Goal: Information Seeking & Learning: Learn about a topic

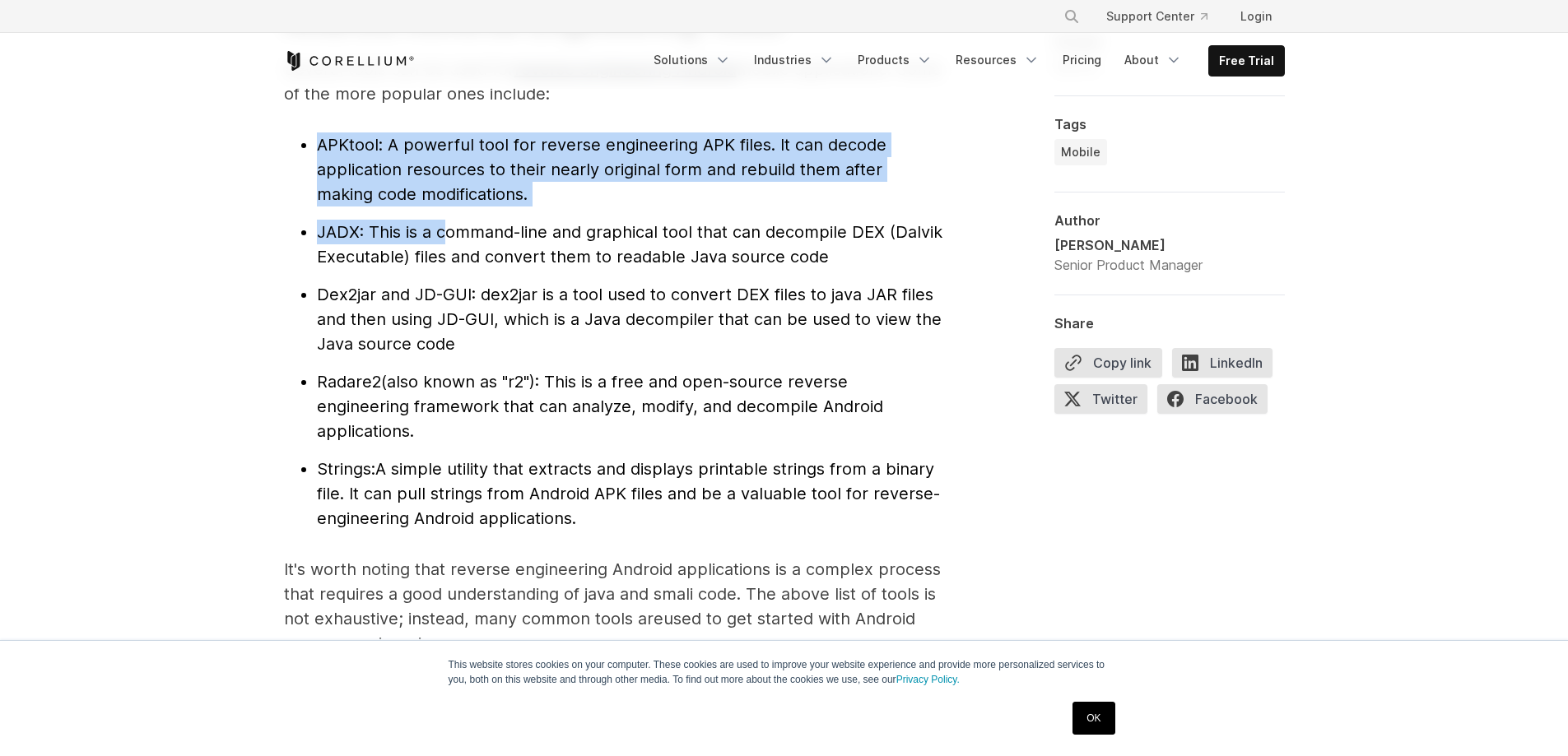
drag, startPoint x: 321, startPoint y: 141, endPoint x: 451, endPoint y: 221, distance: 152.6
click at [451, 221] on ul "APKtool : A powerful tool for reverse engineering APK files. It can decode appl…" at bounding box center [613, 332] width 658 height 399
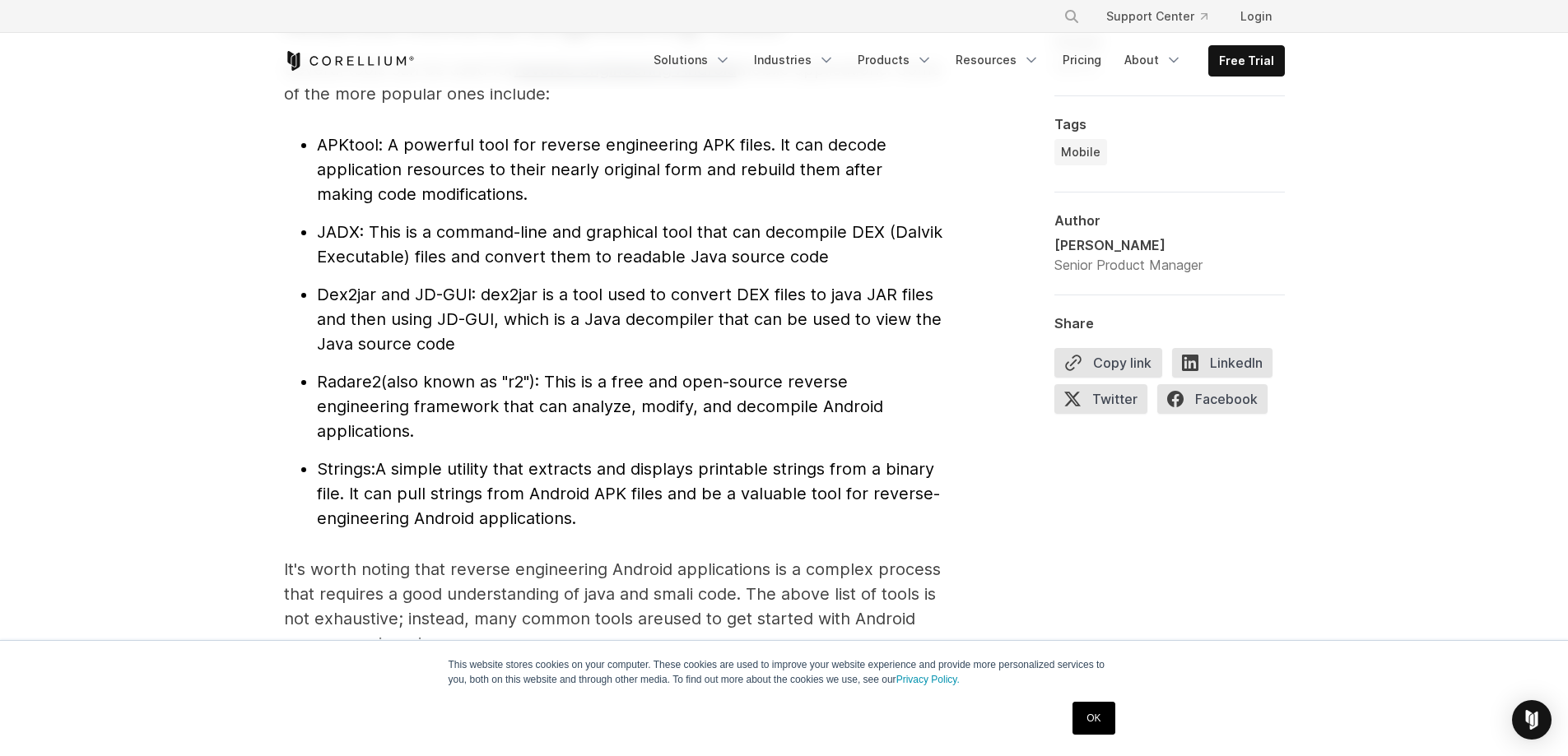
click at [613, 256] on span ": This is a command-line and graphical tool that can decompile DEX (Dalvik Exec…" at bounding box center [630, 244] width 626 height 44
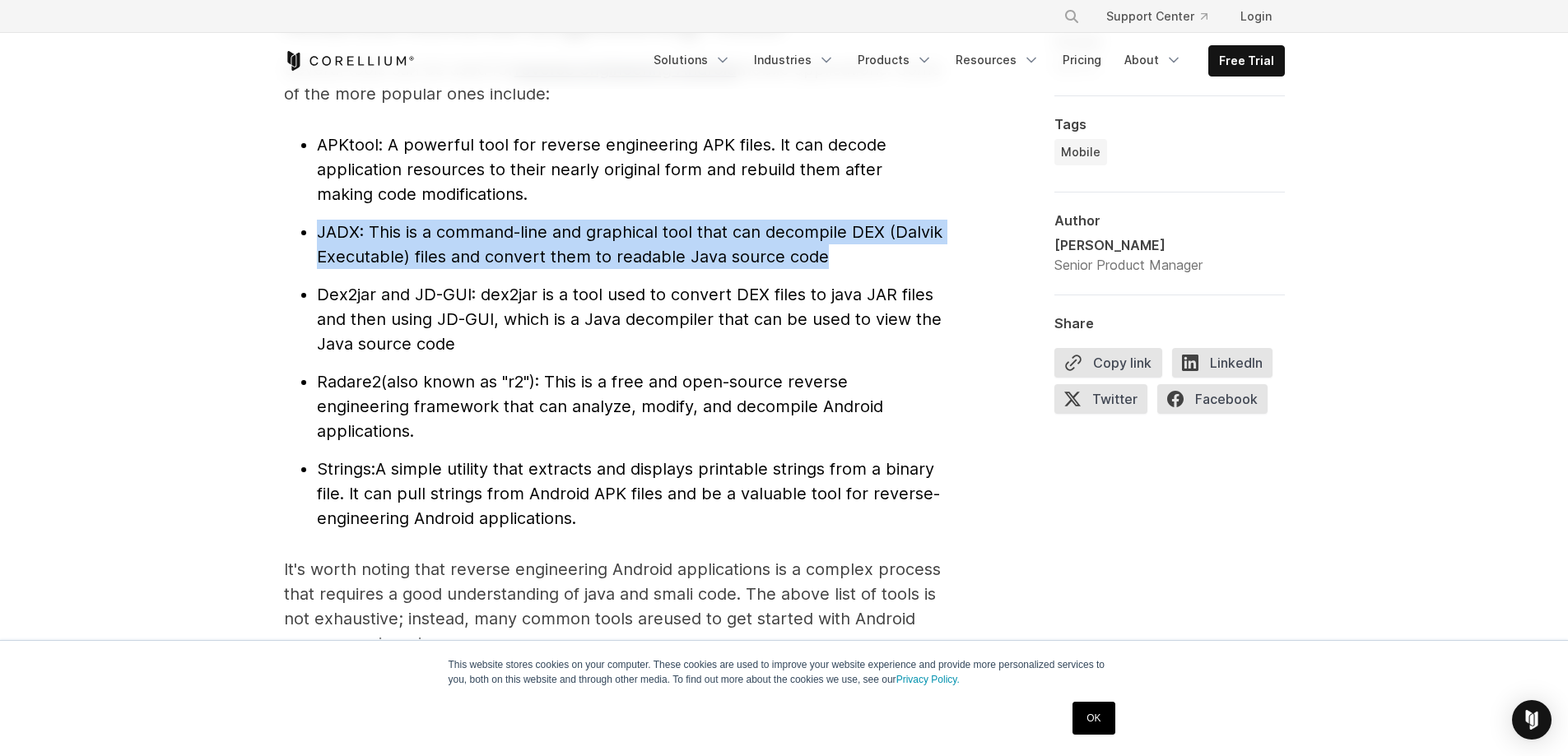
drag, startPoint x: 939, startPoint y: 253, endPoint x: 293, endPoint y: 241, distance: 646.1
click at [293, 241] on ul "APKtool : A powerful tool for reverse engineering APK files. It can decode appl…" at bounding box center [613, 332] width 658 height 399
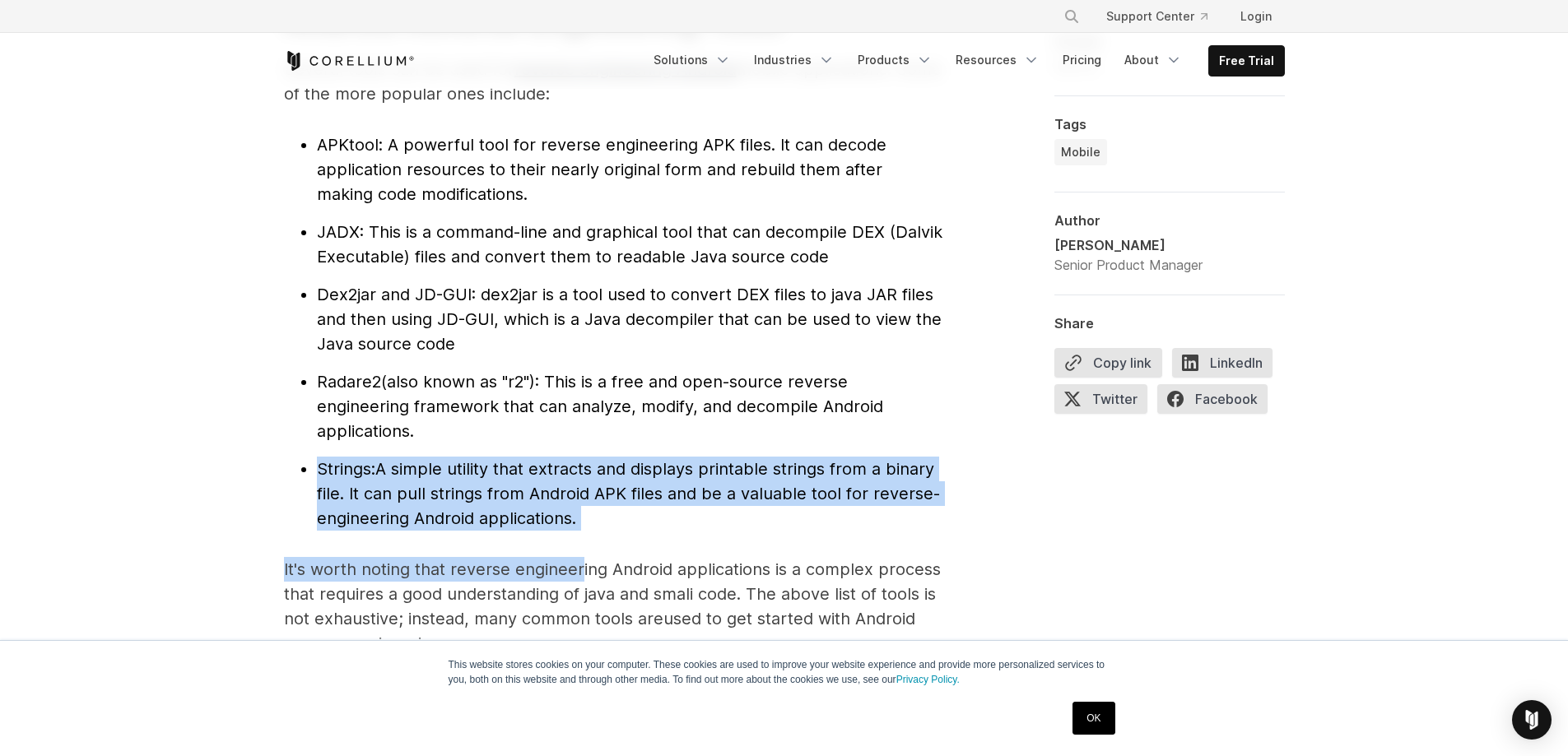
drag, startPoint x: 579, startPoint y: 536, endPoint x: 305, endPoint y: 467, distance: 282.6
click at [531, 501] on span "A simple utility that extracts and displays printable strings from a binary fil…" at bounding box center [628, 493] width 623 height 69
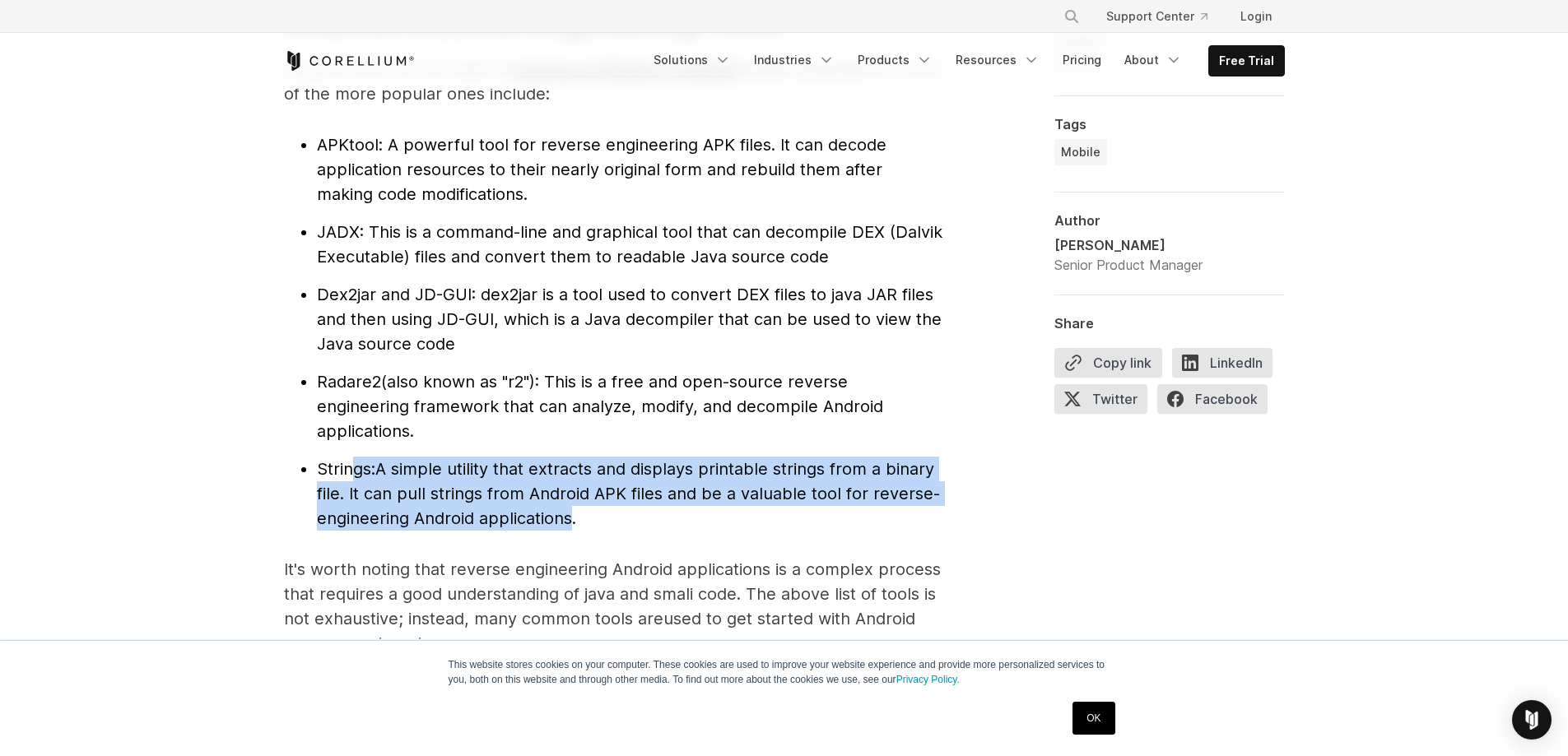
drag, startPoint x: 570, startPoint y: 509, endPoint x: 370, endPoint y: 469, distance: 204.0
click at [370, 469] on li "Strings: A simple utility that extracts and displays printable strings from a b…" at bounding box center [630, 494] width 626 height 74
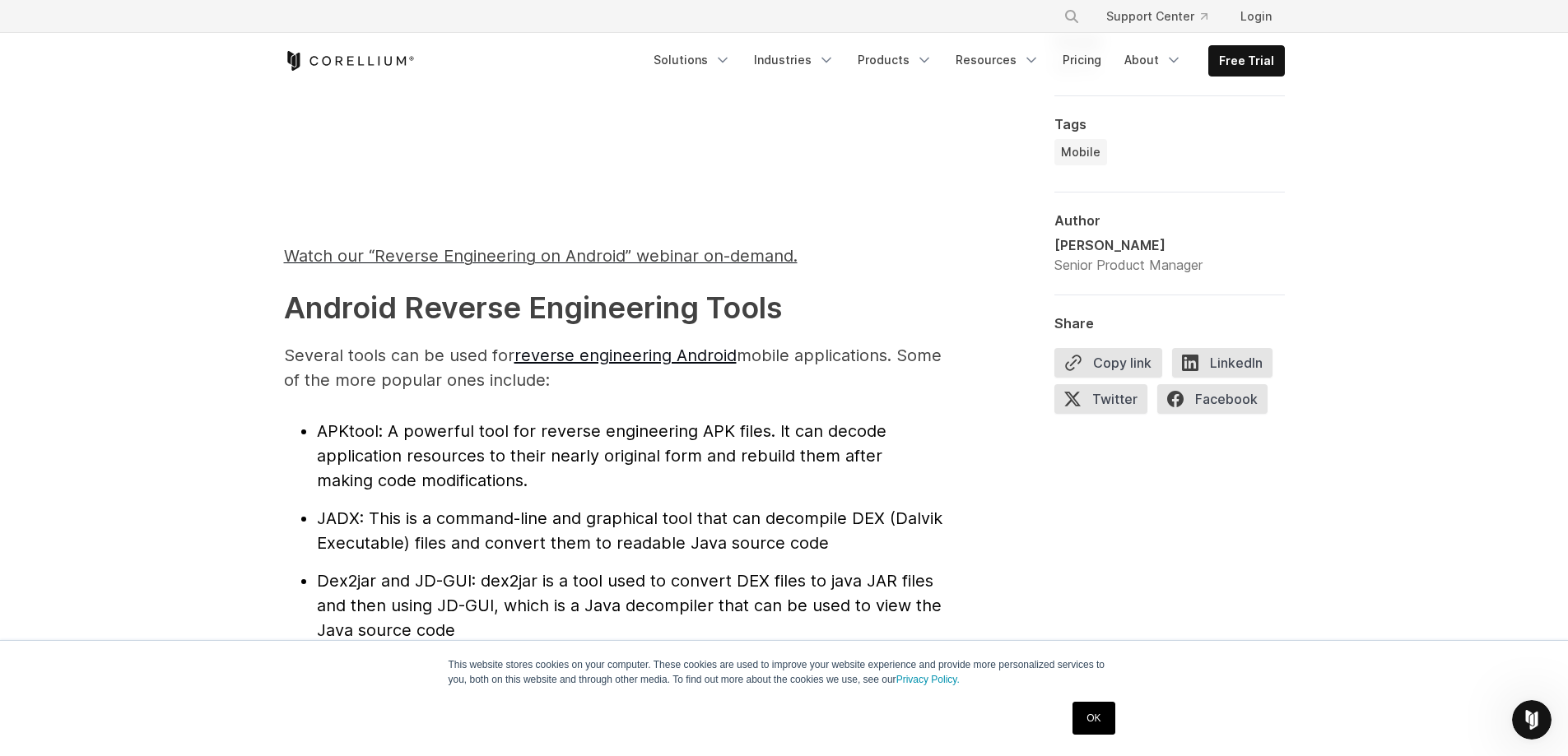
scroll to position [1648, 0]
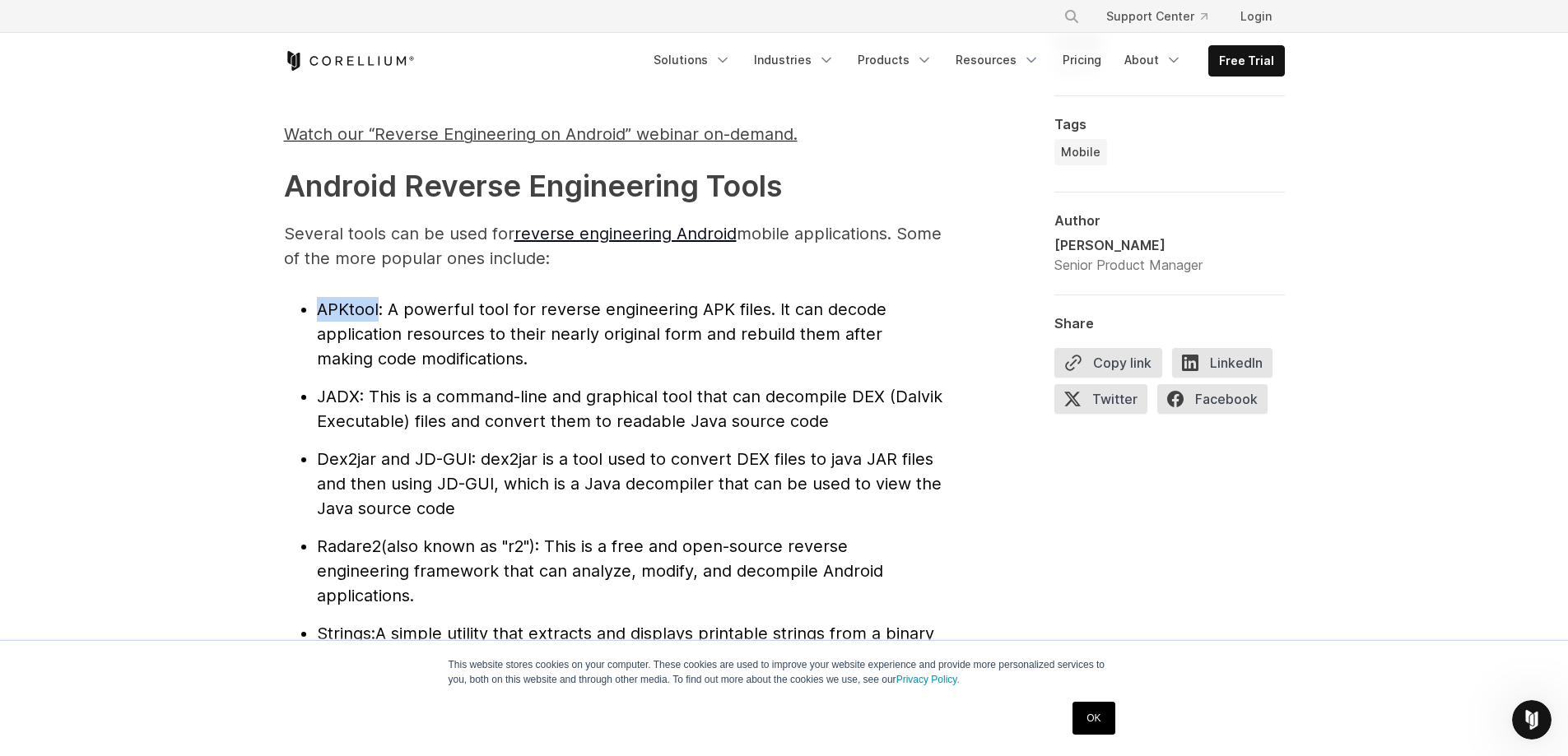
drag, startPoint x: 321, startPoint y: 309, endPoint x: 377, endPoint y: 309, distance: 56.0
click at [377, 309] on span "APKtool" at bounding box center [347, 309] width 61 height 20
copy span "APKtool"
